Goal: Task Accomplishment & Management: Use online tool/utility

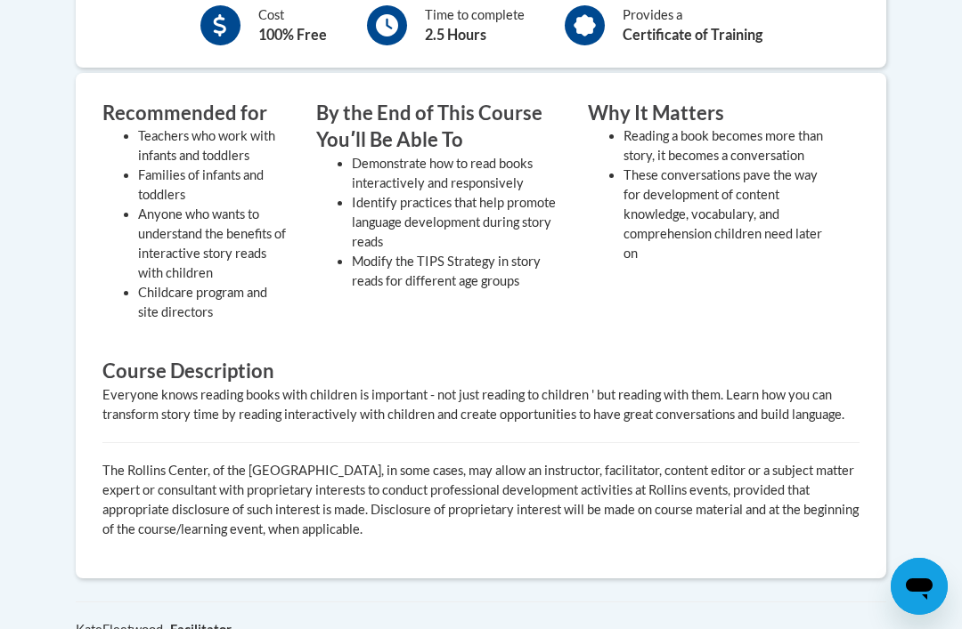
scroll to position [677, 0]
click at [710, 462] on p "The Rollins Center, of the Atlanta Speech School, in some cases, may allow an i…" at bounding box center [480, 501] width 757 height 78
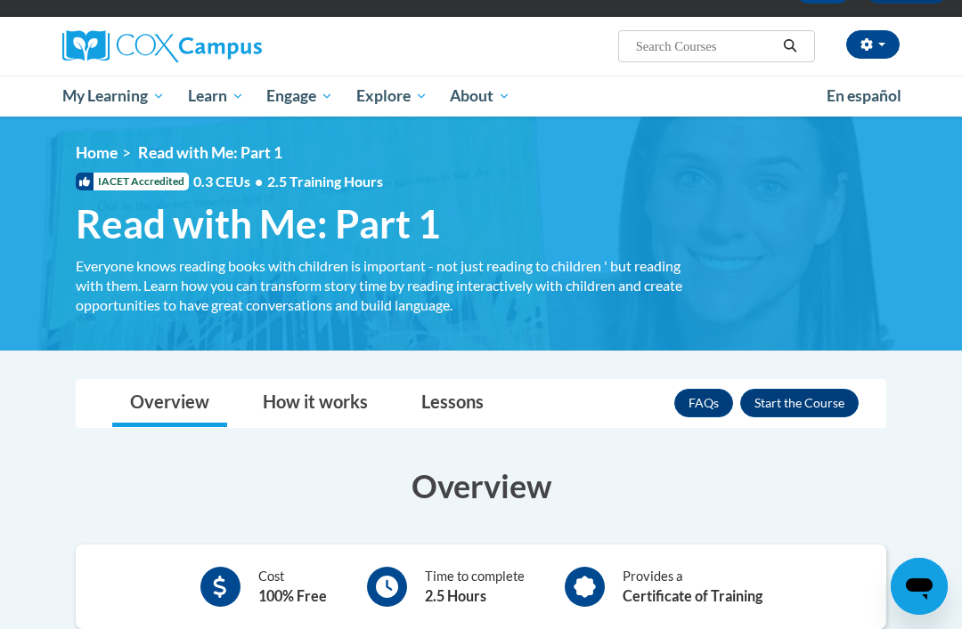
scroll to position [6, 0]
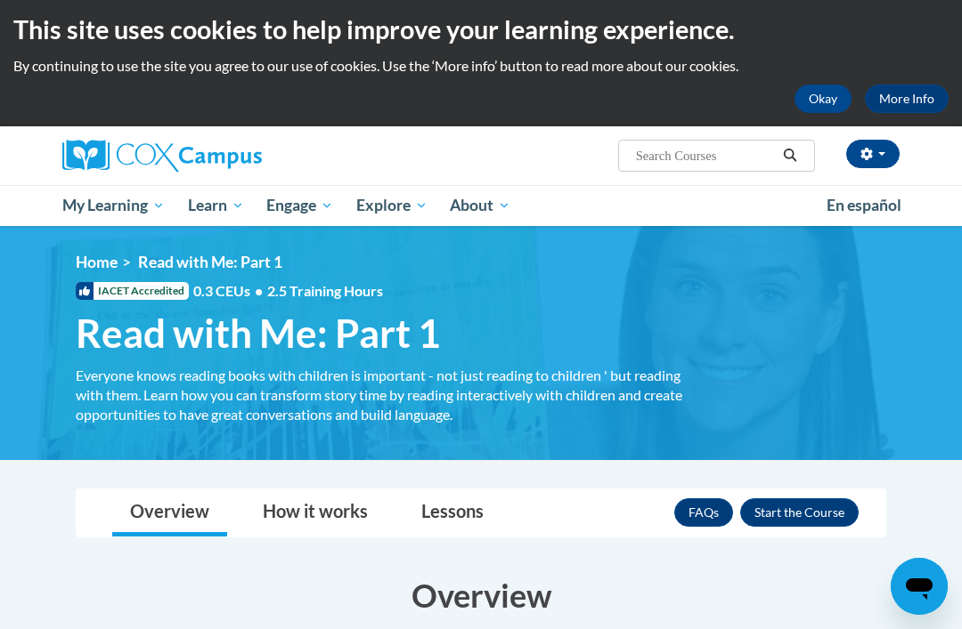
click at [802, 514] on button "Enroll" at bounding box center [799, 513] width 118 height 28
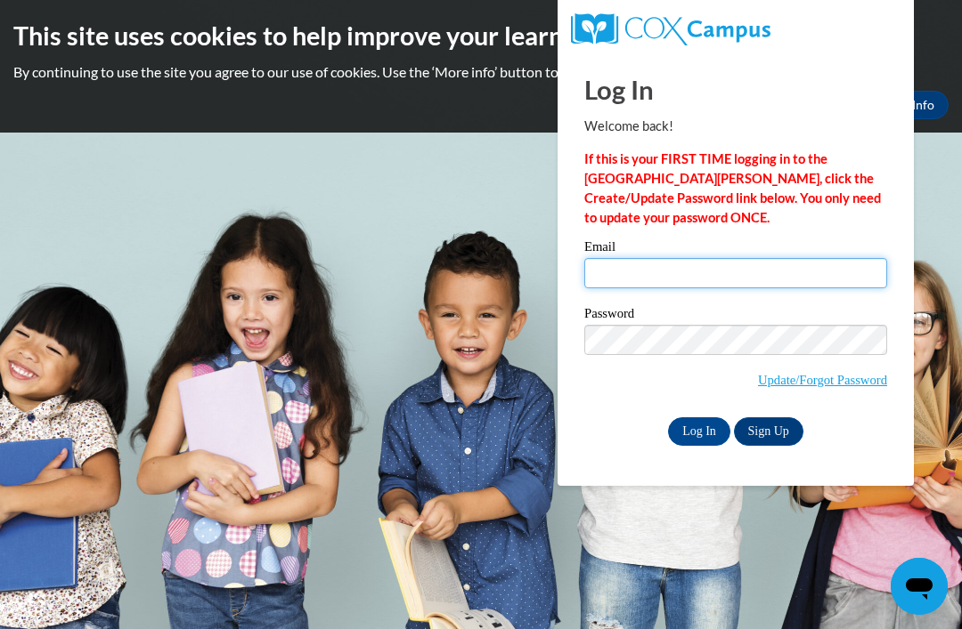
click at [662, 282] on input "Email" at bounding box center [735, 273] width 303 height 30
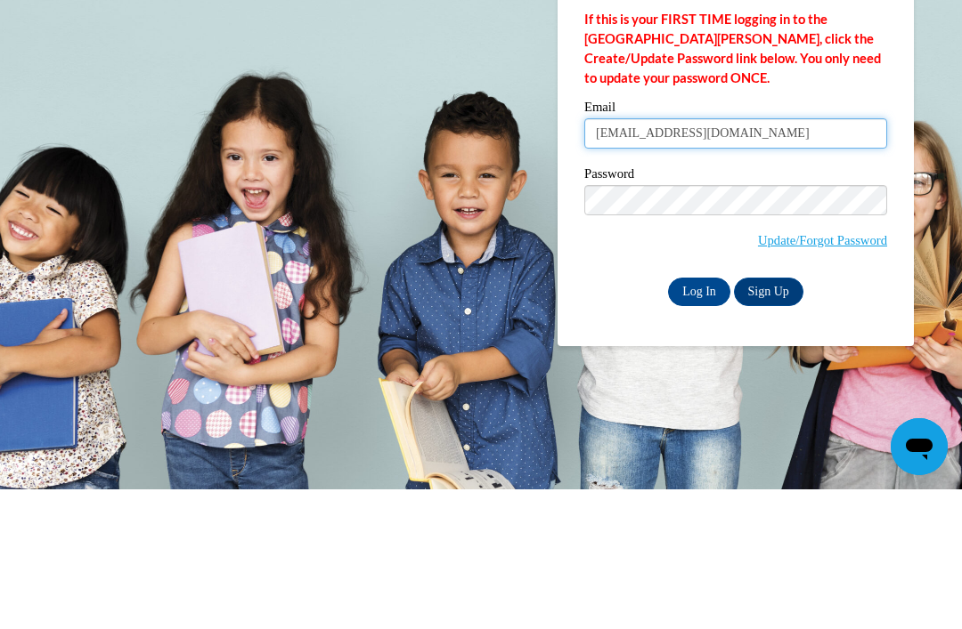
type input "[EMAIL_ADDRESS][DOMAIN_NAME]"
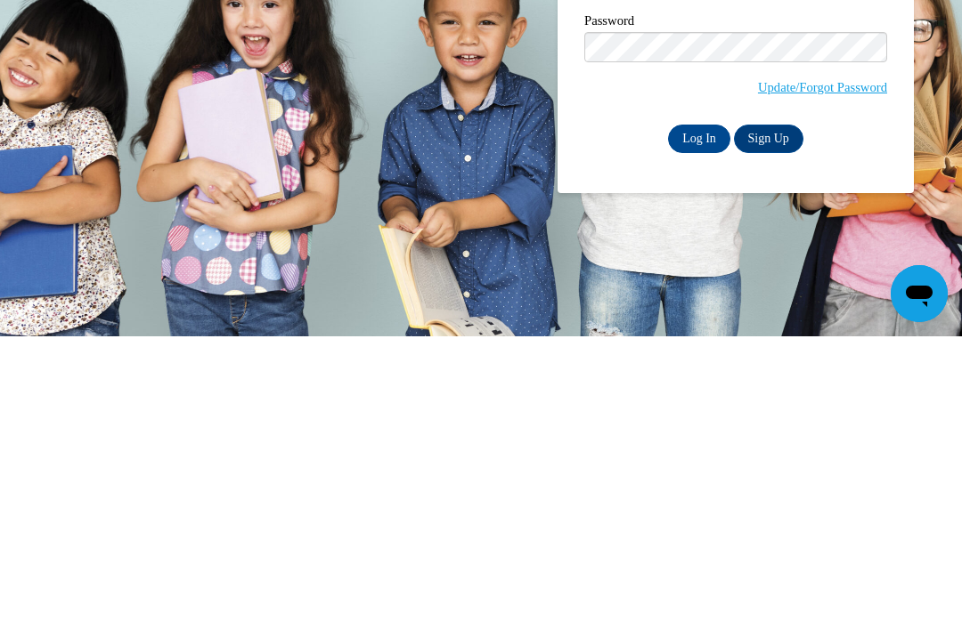
click at [696, 418] on input "Log In" at bounding box center [699, 432] width 62 height 28
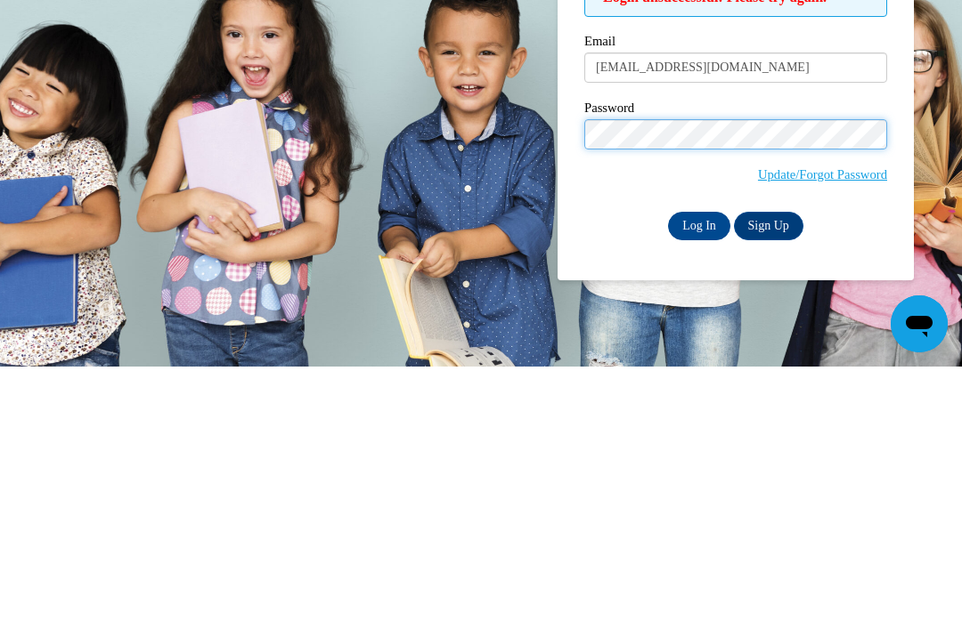
click at [699, 475] on input "Log In" at bounding box center [699, 489] width 62 height 28
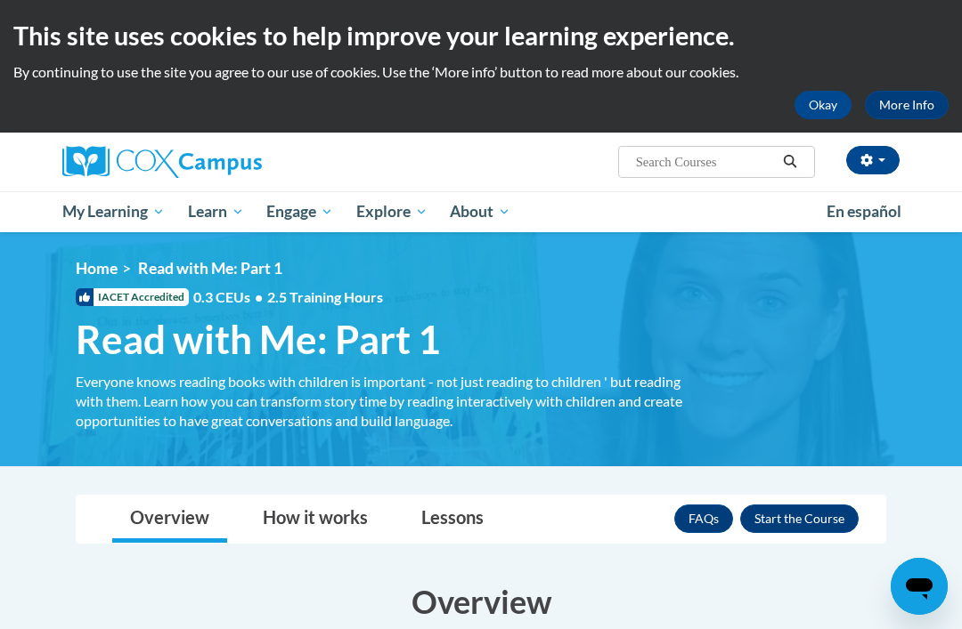
click at [0, 0] on link "My Course Progress" at bounding box center [0, 0] width 0 height 0
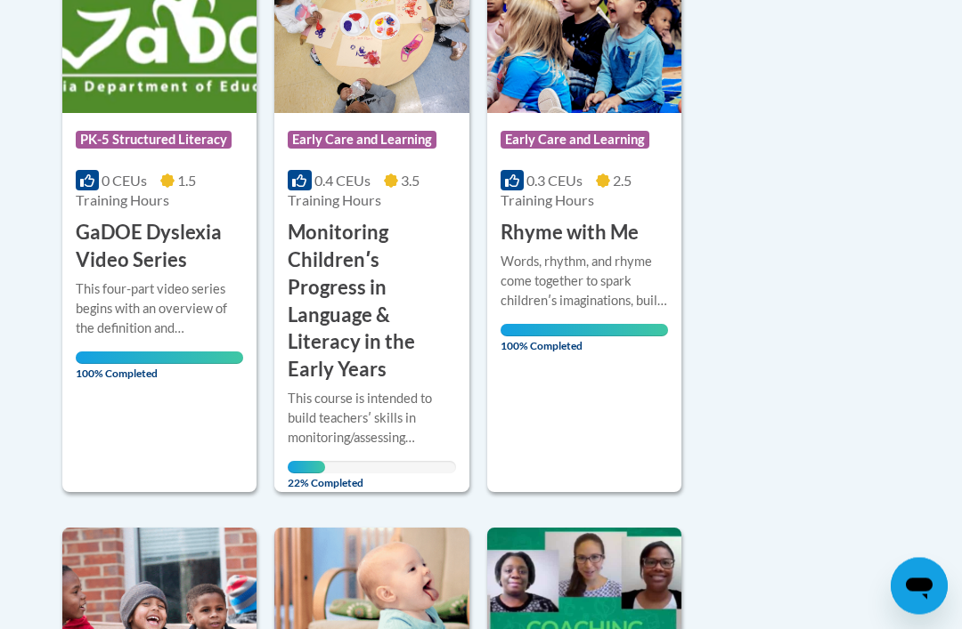
scroll to position [527, 0]
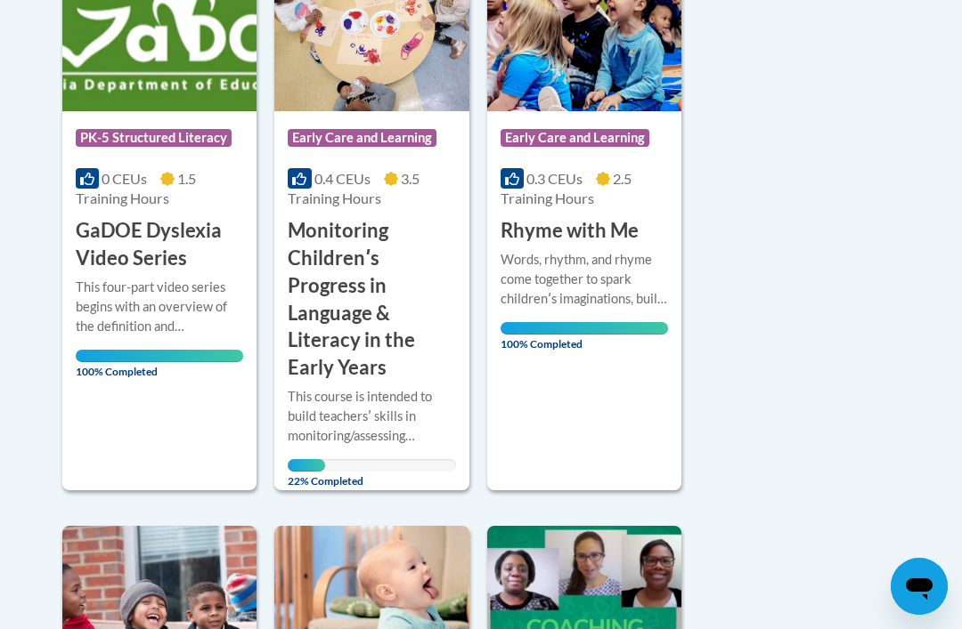
click at [334, 386] on div at bounding box center [371, 386] width 167 height 1
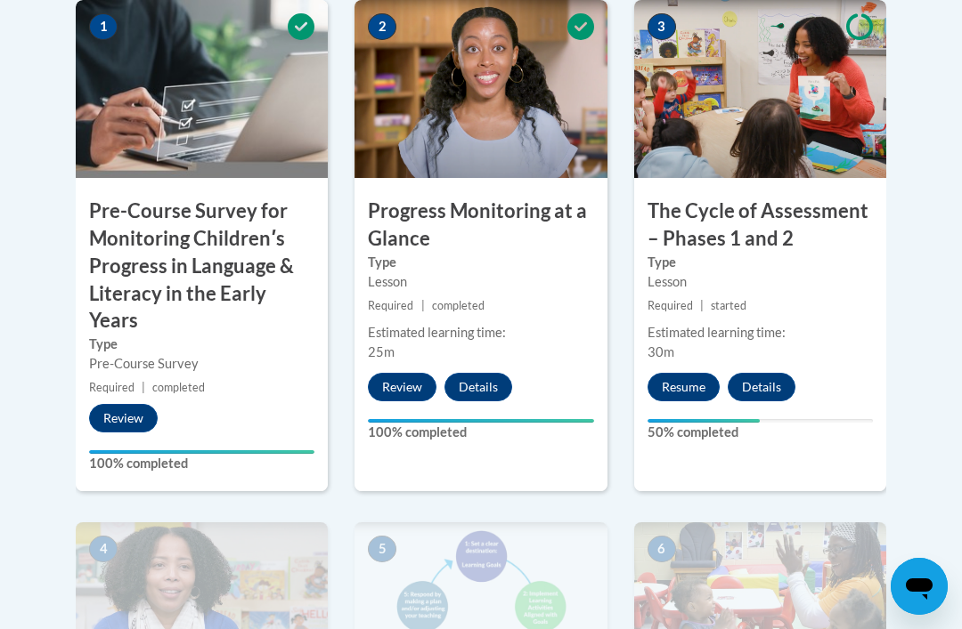
scroll to position [686, 0]
click at [793, 274] on div "Lesson" at bounding box center [759, 283] width 225 height 20
click at [674, 382] on button "Resume" at bounding box center [683, 387] width 72 height 28
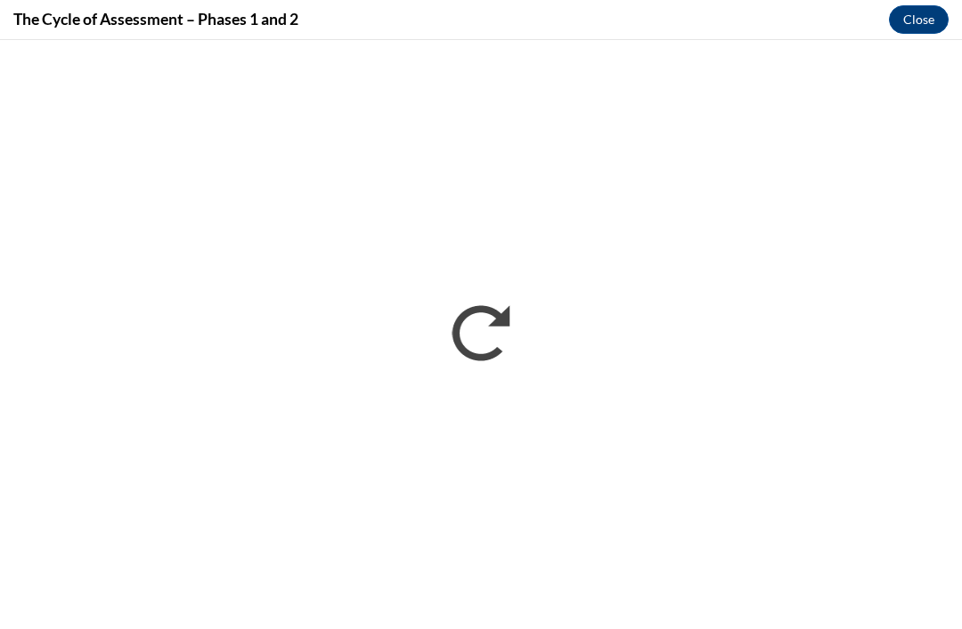
scroll to position [0, 0]
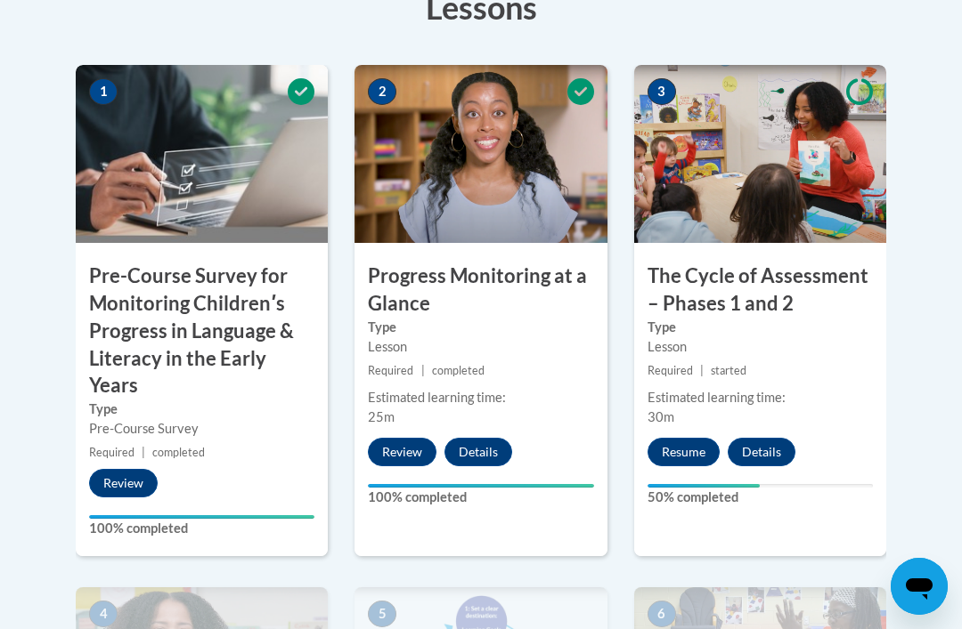
click at [679, 450] on button "Resume" at bounding box center [683, 452] width 72 height 28
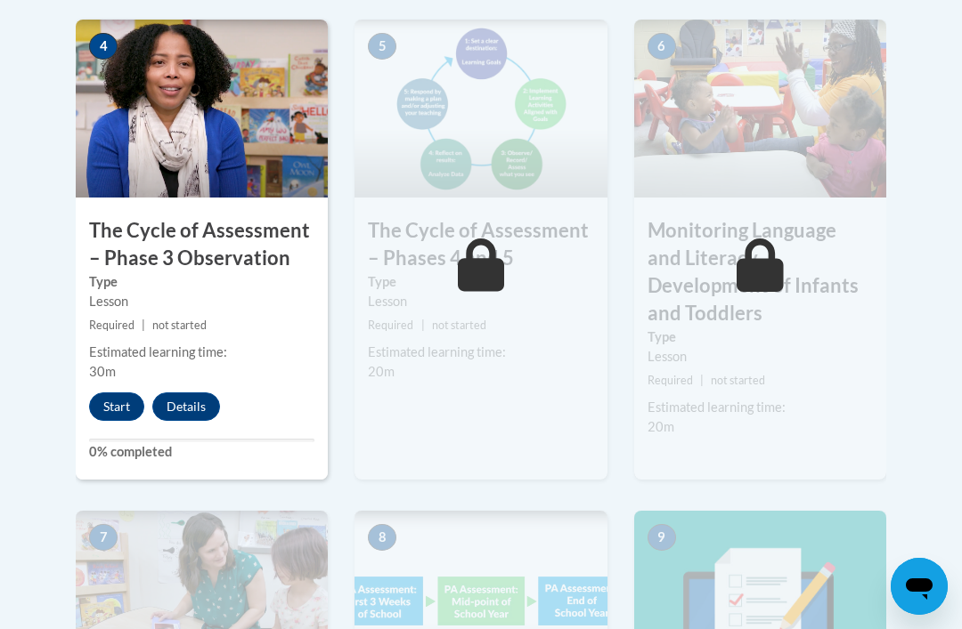
scroll to position [1189, 0]
click at [124, 406] on button "Start" at bounding box center [116, 408] width 55 height 28
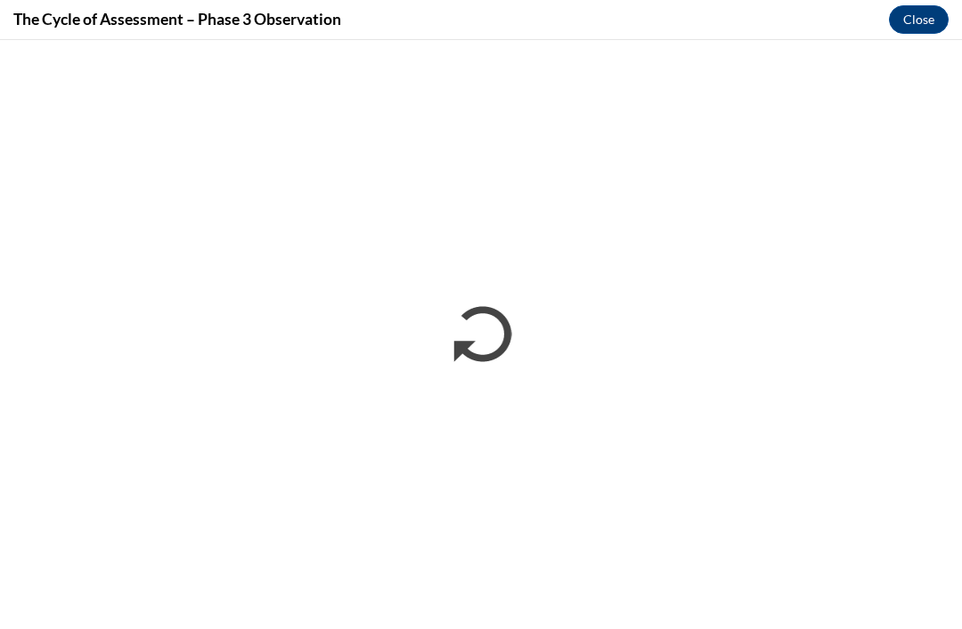
scroll to position [0, 0]
